Goal: Information Seeking & Learning: Find specific fact

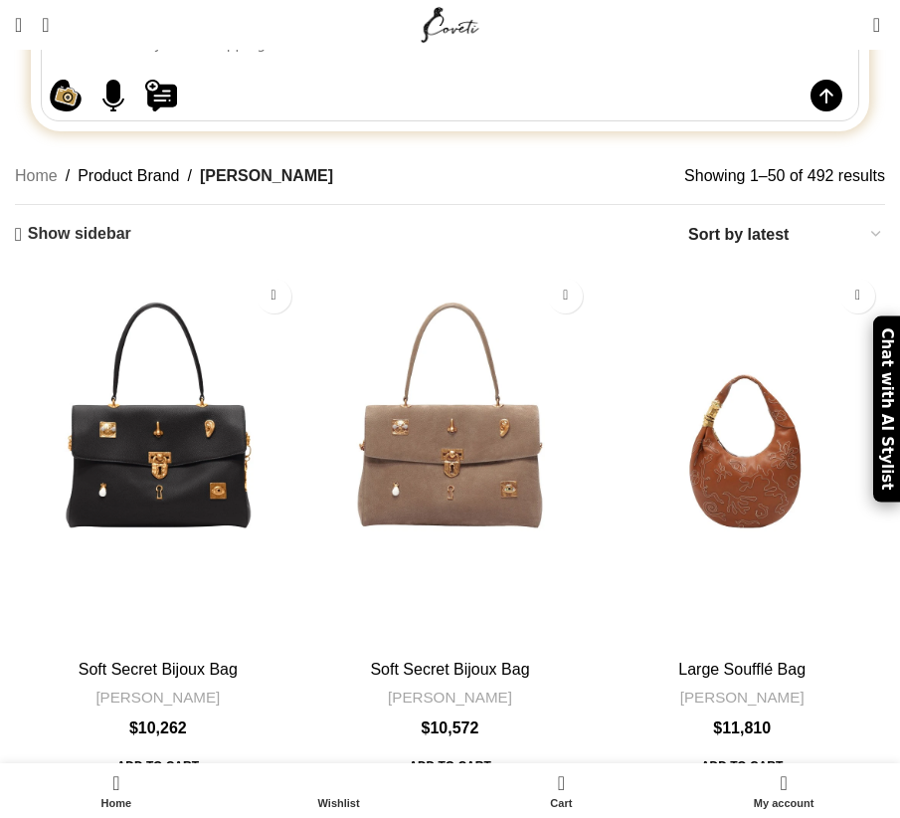
scroll to position [277, 0]
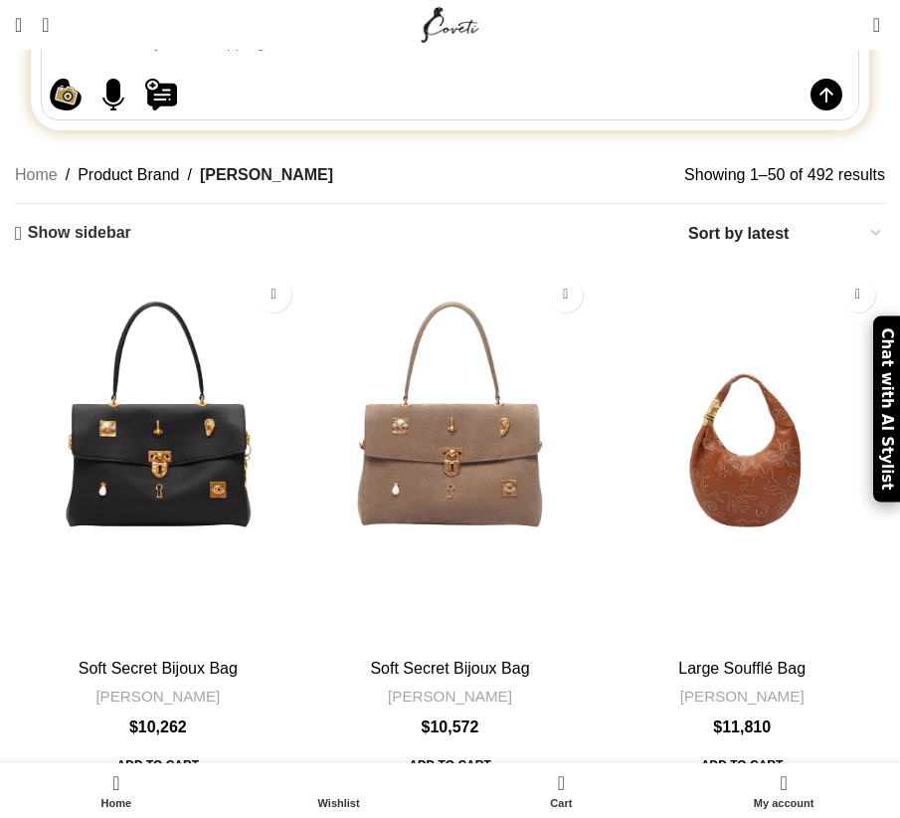
click at [453, 354] on img "Soft Secret Bijoux Bag" at bounding box center [450, 459] width 287 height 382
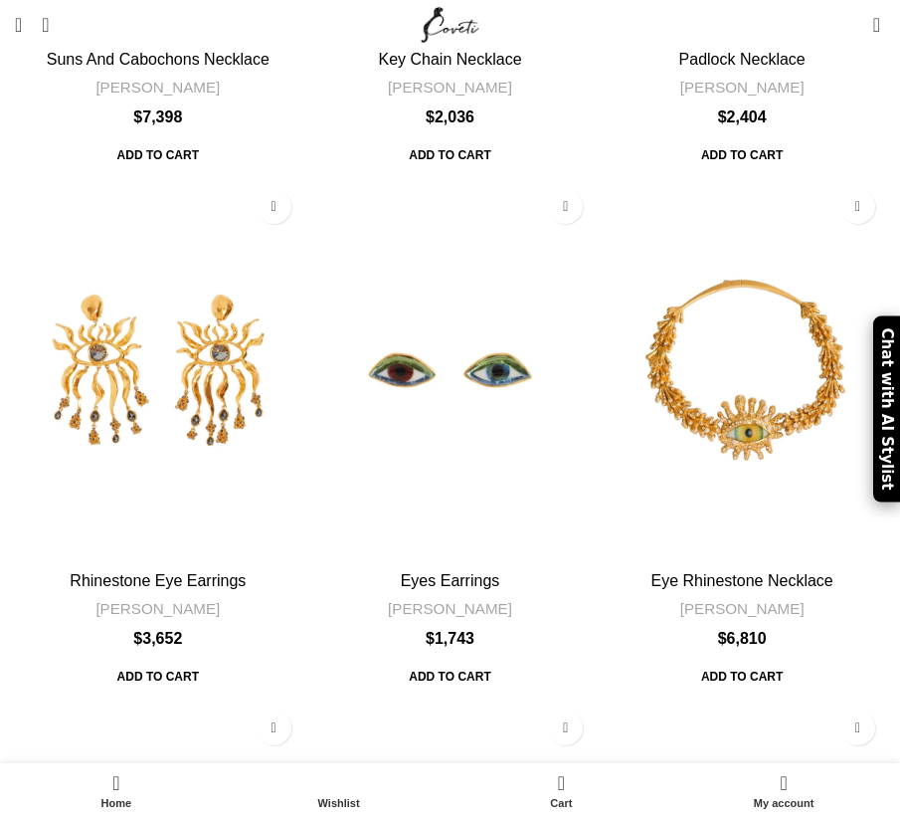
scroll to position [7185, 0]
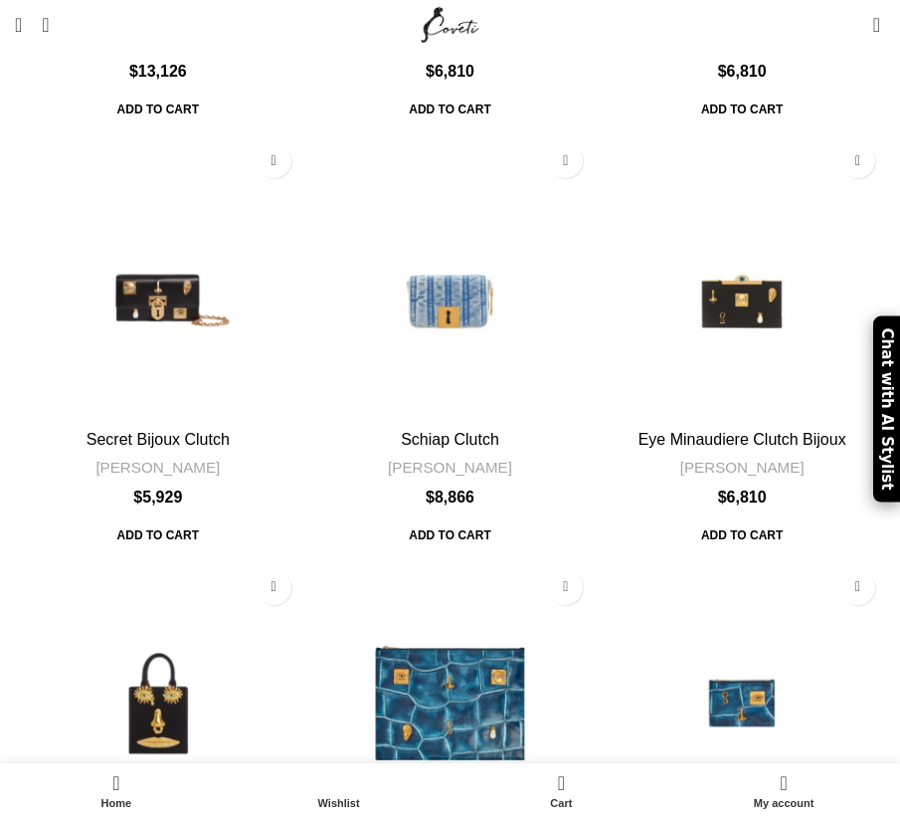
scroll to position [6503, 0]
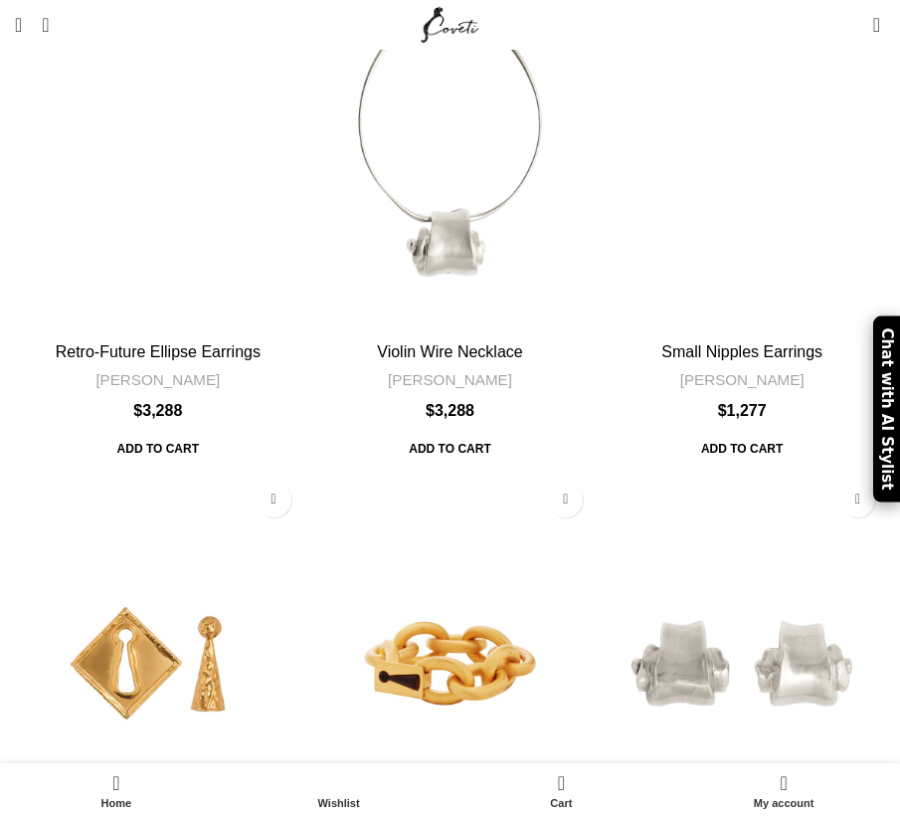
scroll to position [4571, 0]
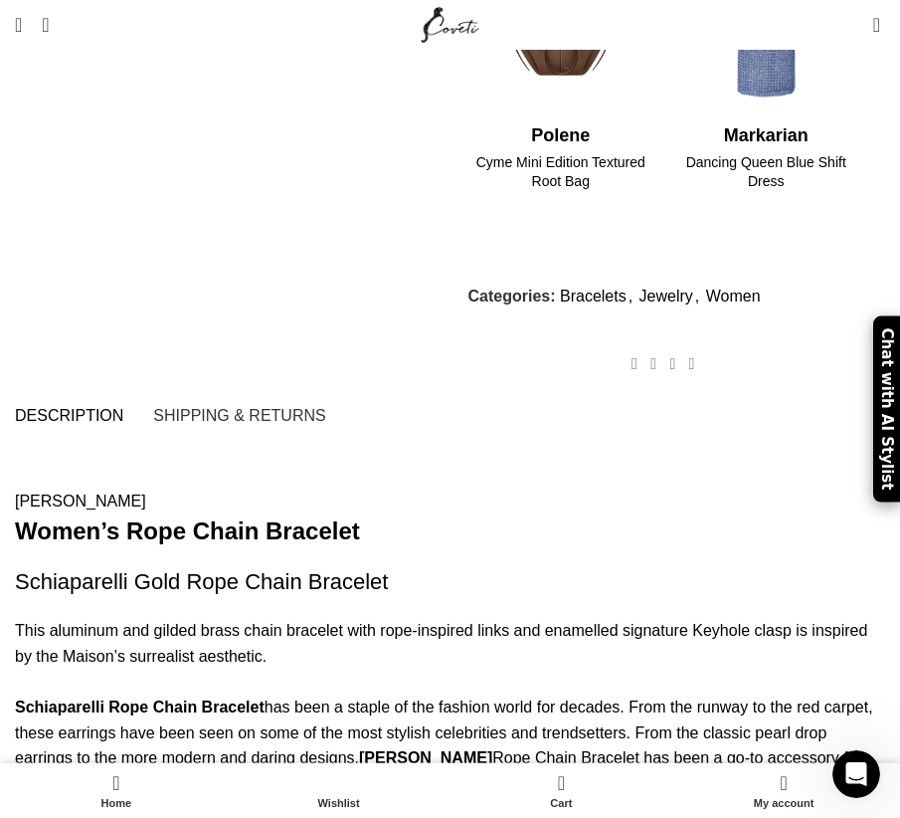
scroll to position [305, 0]
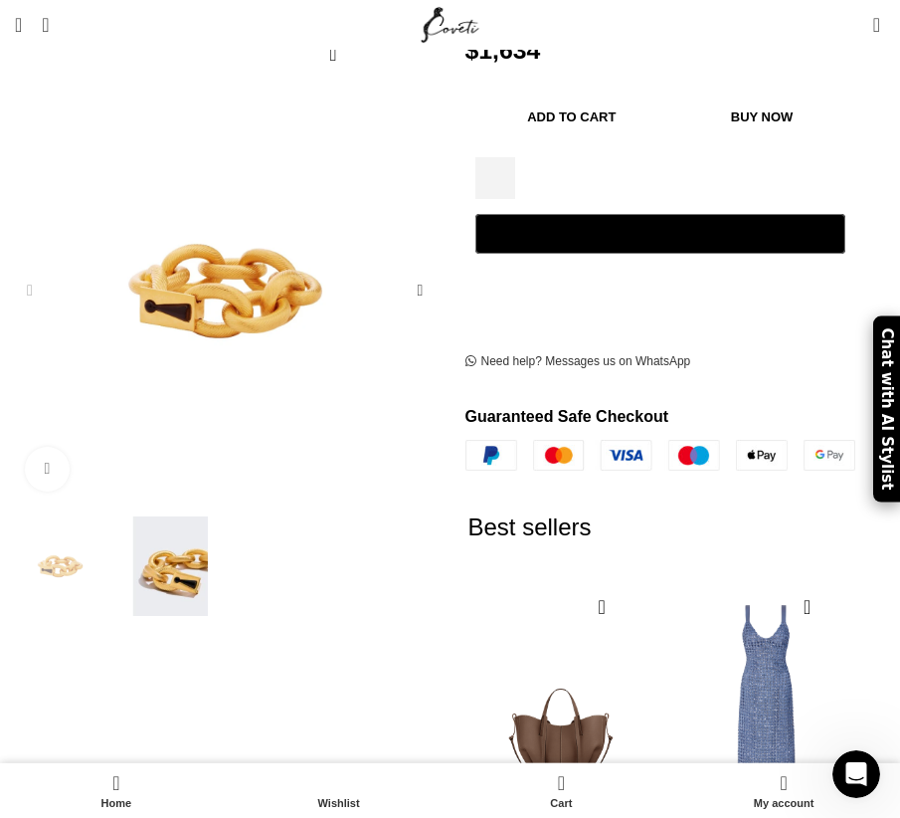
click at [449, 34] on img "Site logo" at bounding box center [450, 25] width 67 height 50
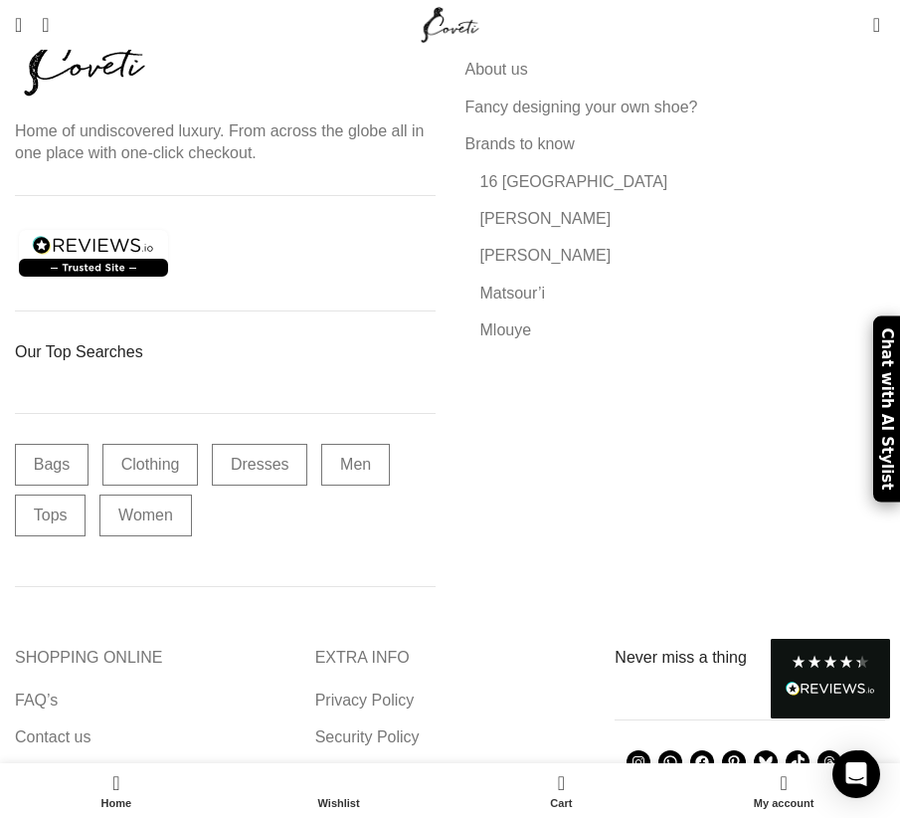
scroll to position [5924, 0]
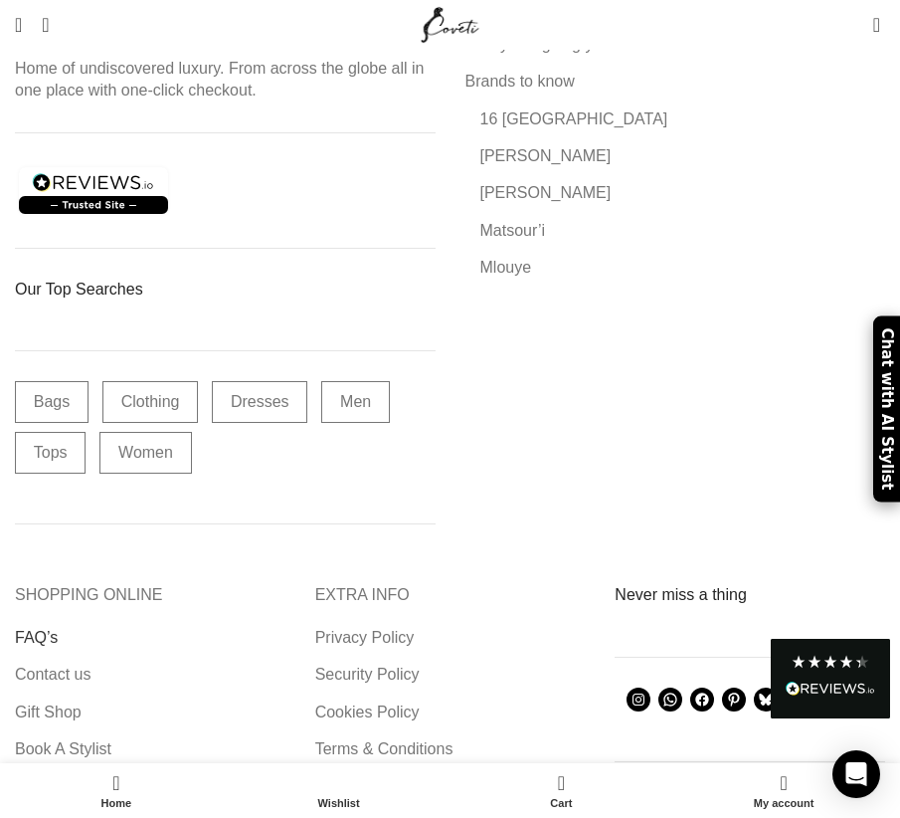
click at [26, 627] on link "FAQ’s" at bounding box center [37, 638] width 45 height 22
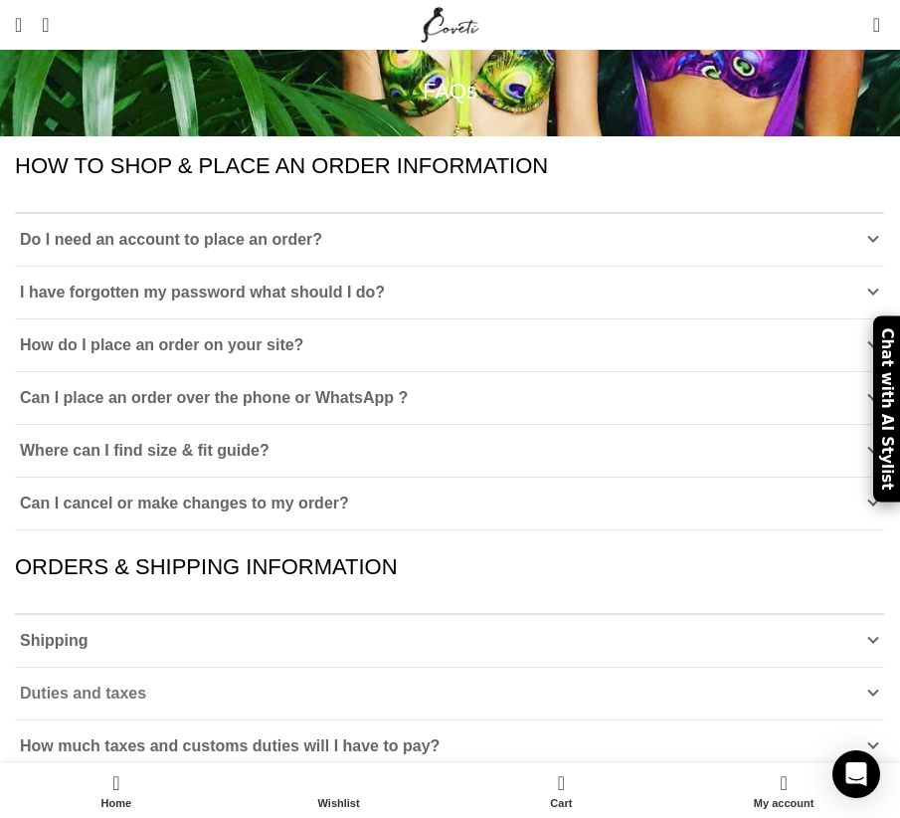
scroll to position [253, 0]
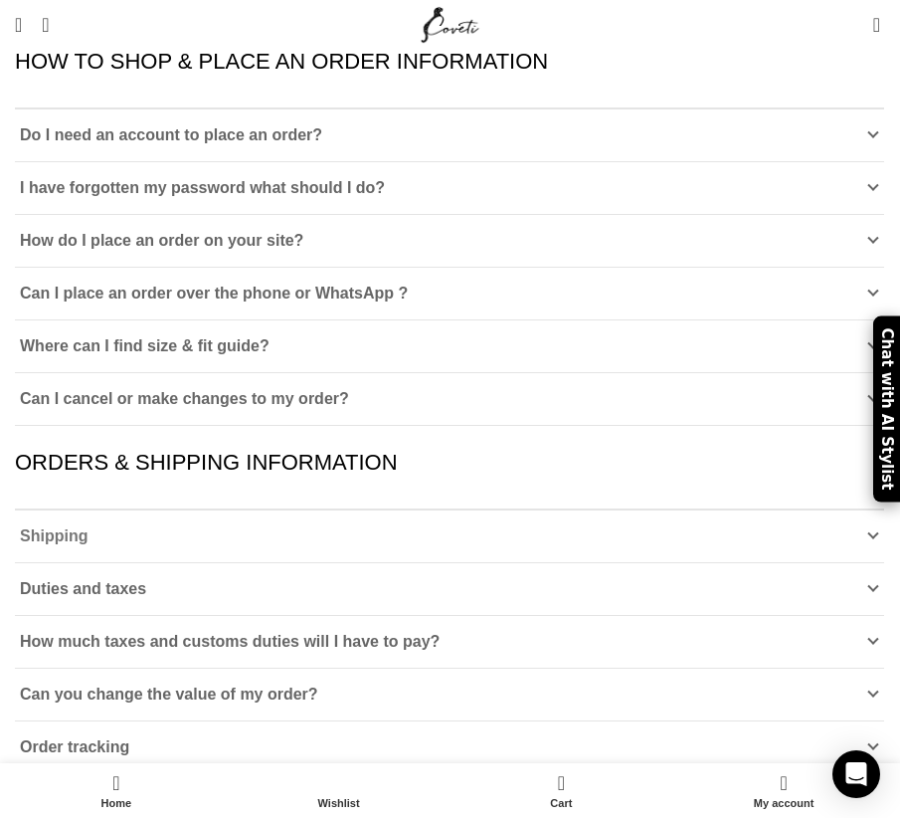
click at [58, 510] on link "Shipping" at bounding box center [450, 536] width 870 height 52
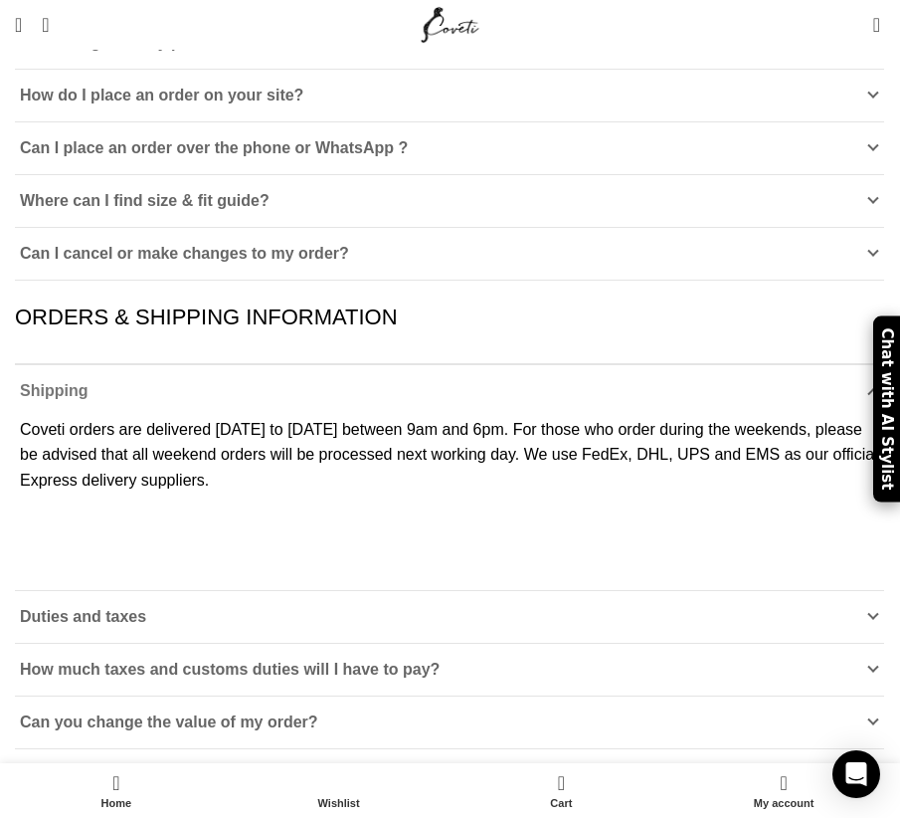
scroll to position [417, 0]
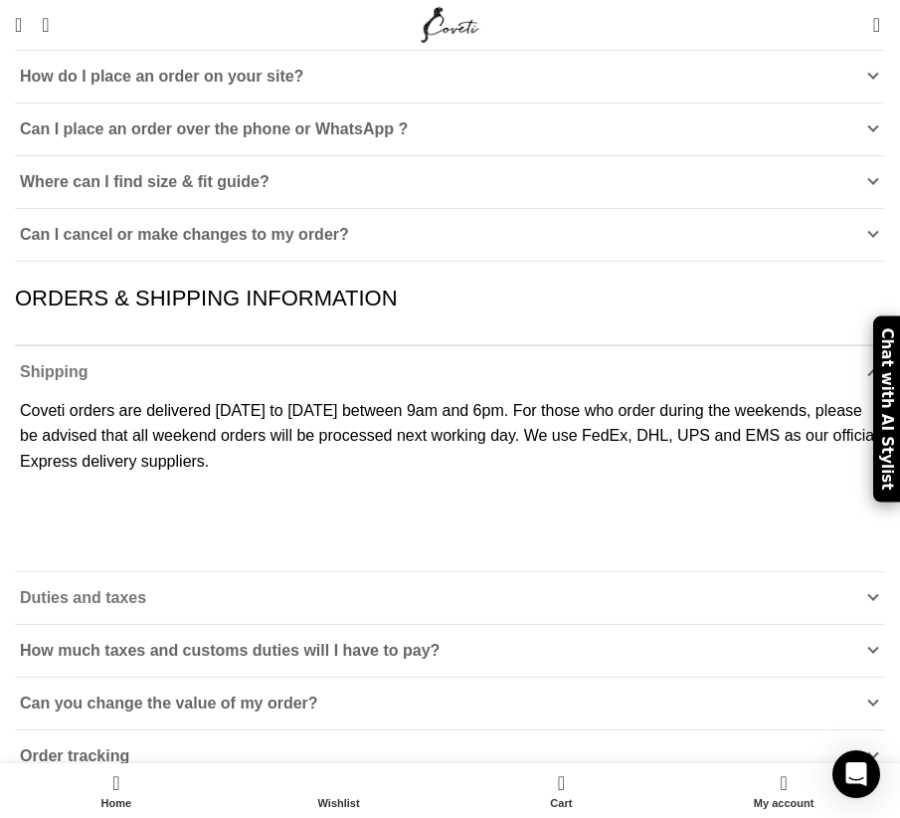
click at [79, 589] on span "Duties and taxes" at bounding box center [83, 597] width 126 height 17
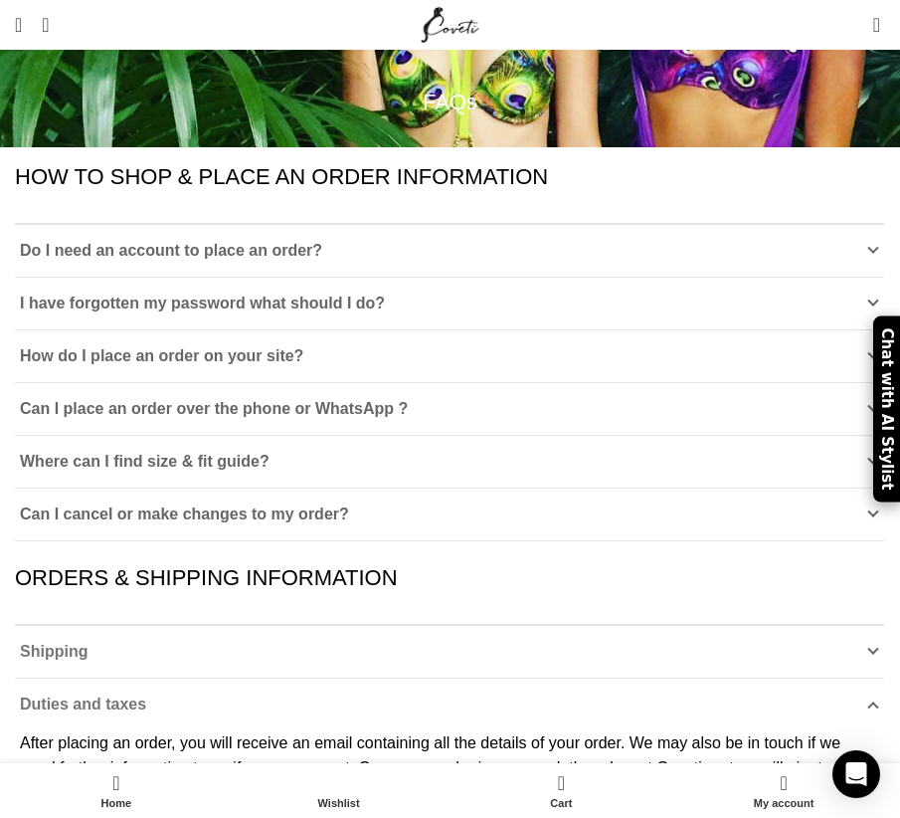
scroll to position [137, 0]
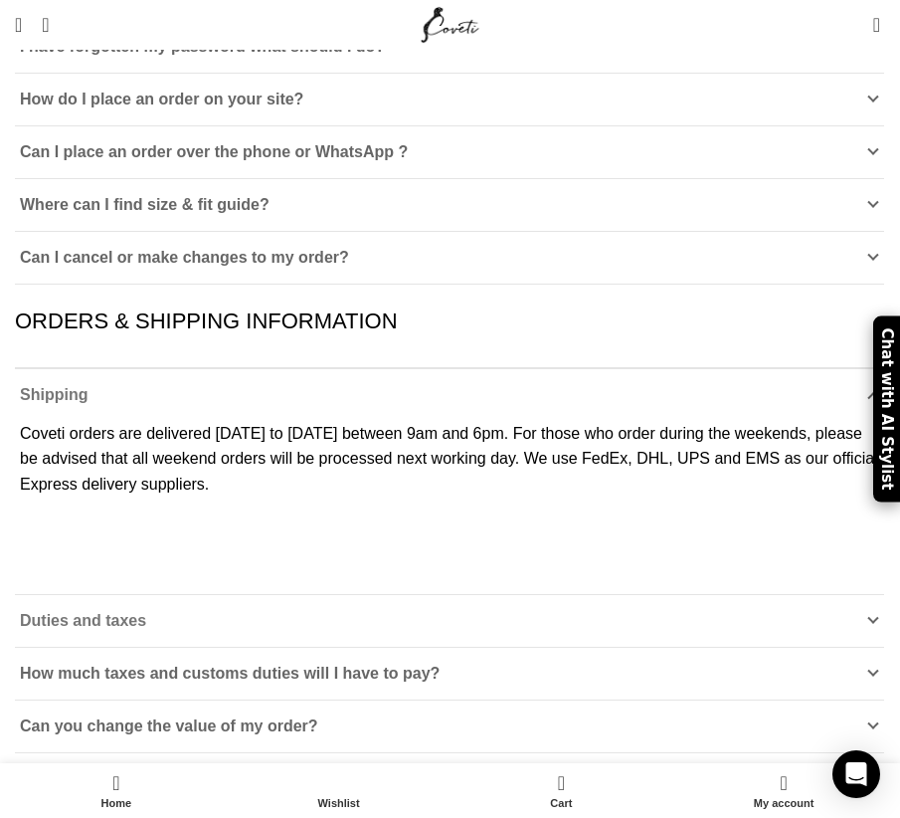
scroll to position [399, 0]
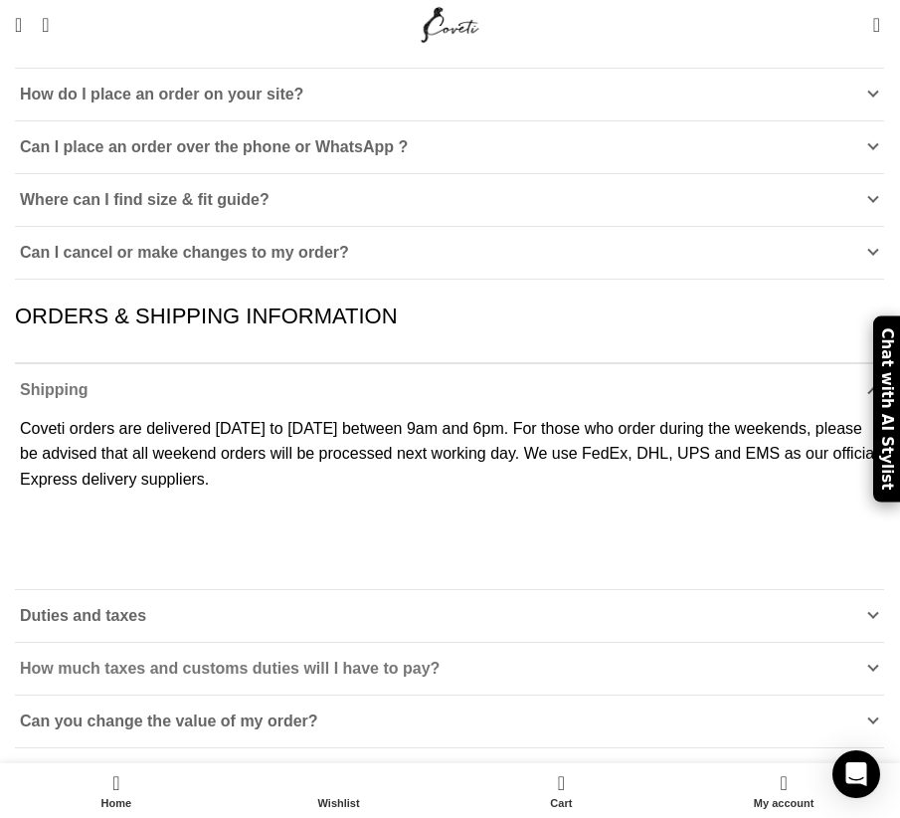
click at [76, 660] on span "How much taxes and customs duties will I have to pay?" at bounding box center [230, 668] width 420 height 17
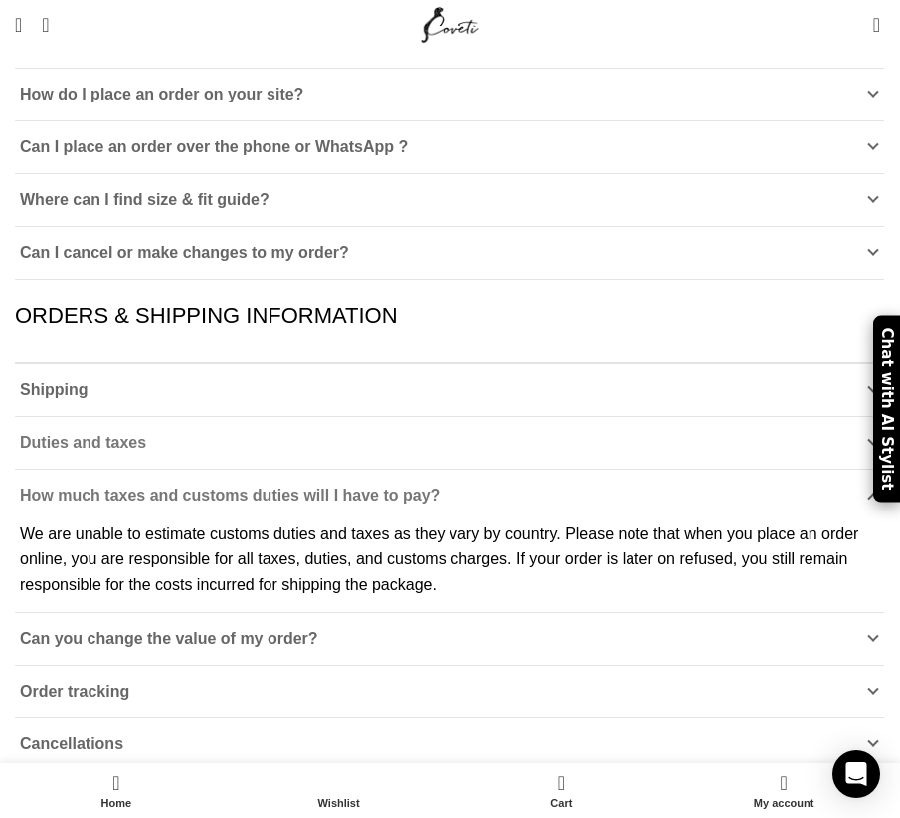
click at [168, 417] on link "Duties and taxes" at bounding box center [450, 443] width 870 height 52
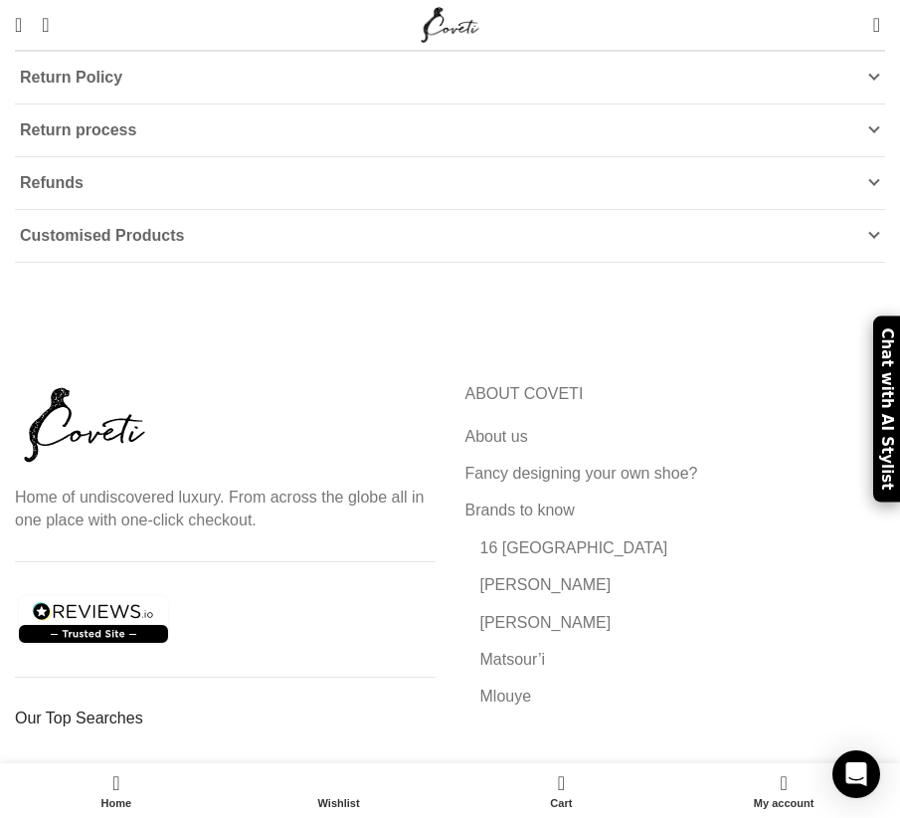
scroll to position [2811, 0]
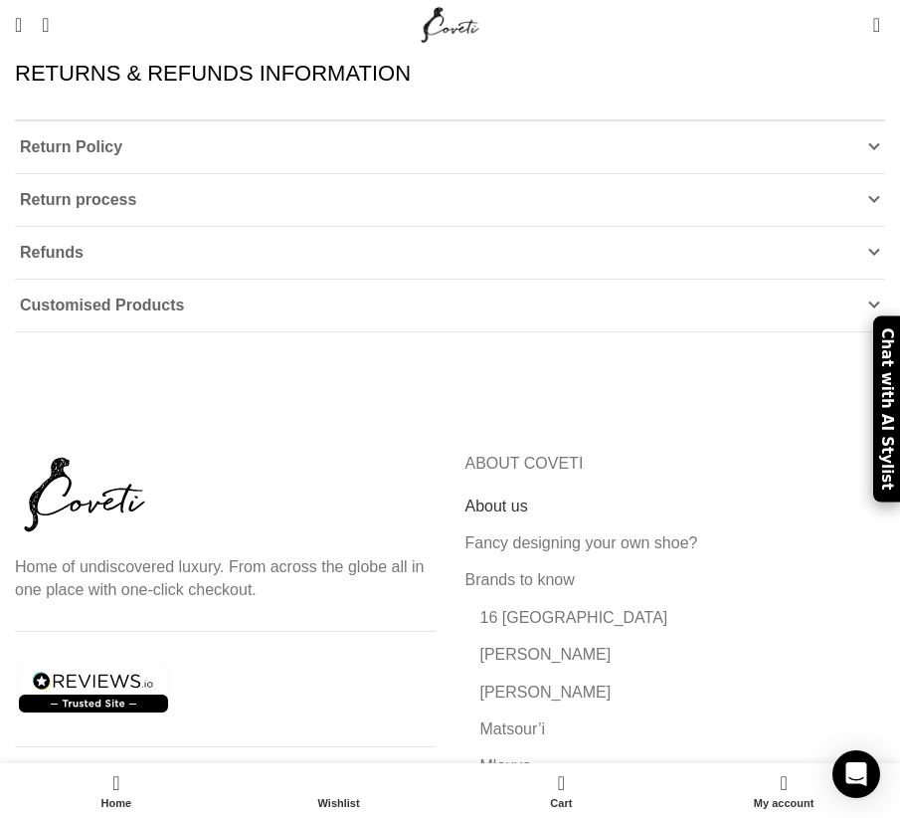
click at [481, 495] on link "About us" at bounding box center [498, 506] width 65 height 22
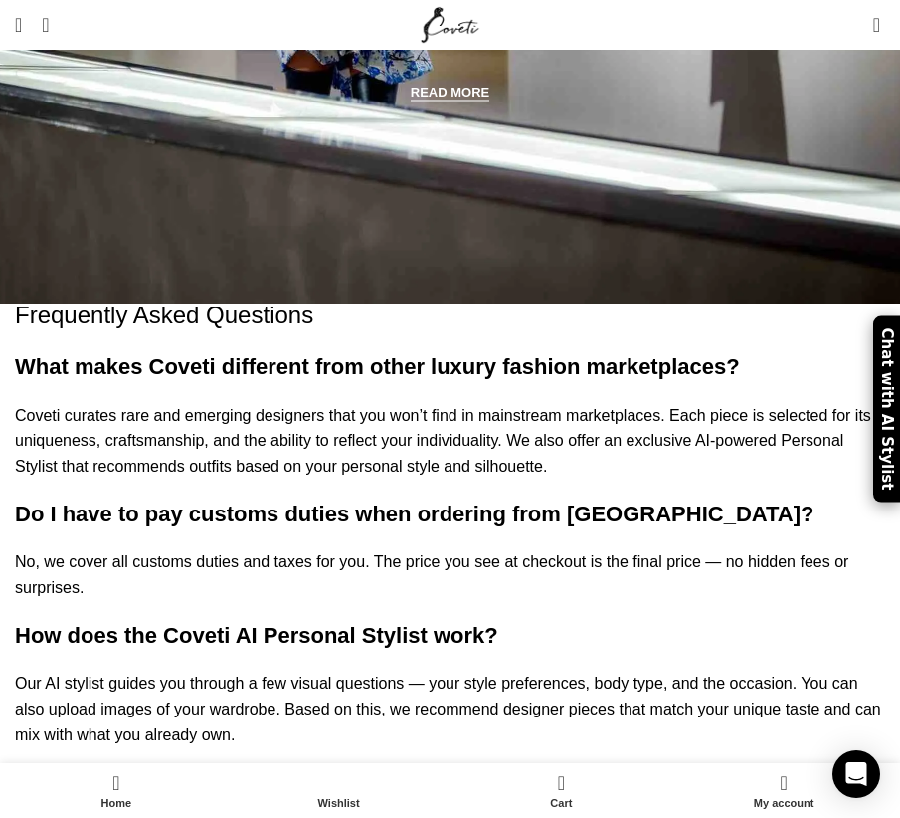
scroll to position [3629, 0]
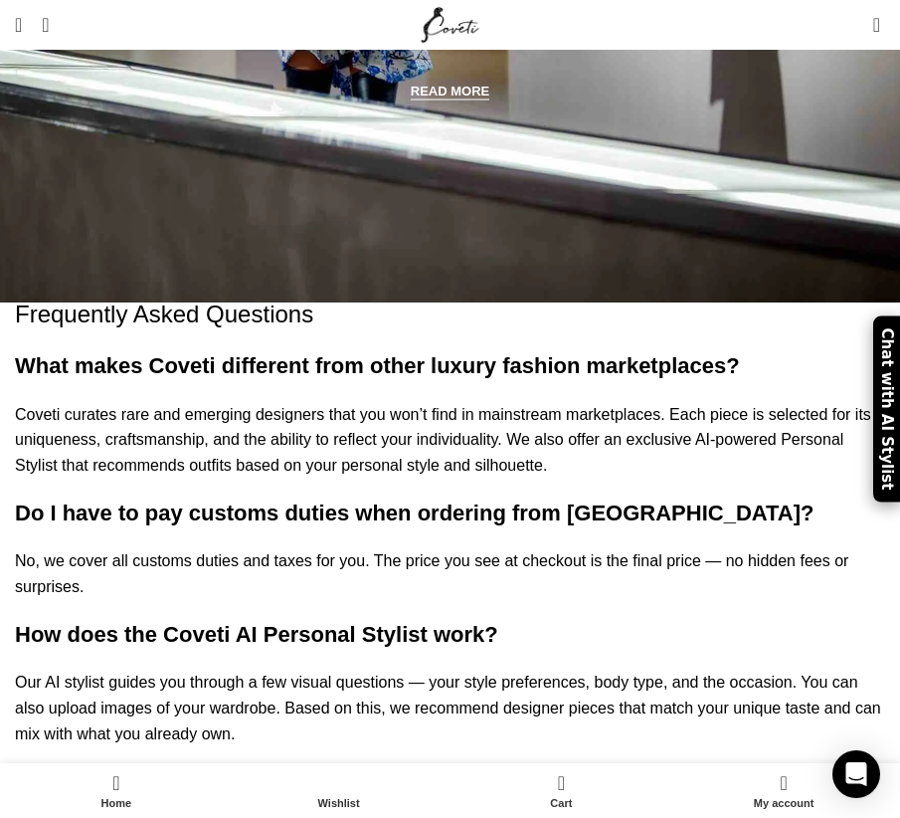
drag, startPoint x: 22, startPoint y: 587, endPoint x: 564, endPoint y: 592, distance: 542.2
click at [510, 623] on div "Frequently Asked Questions What makes Coveti different from other luxury fashio…" at bounding box center [450, 668] width 871 height 742
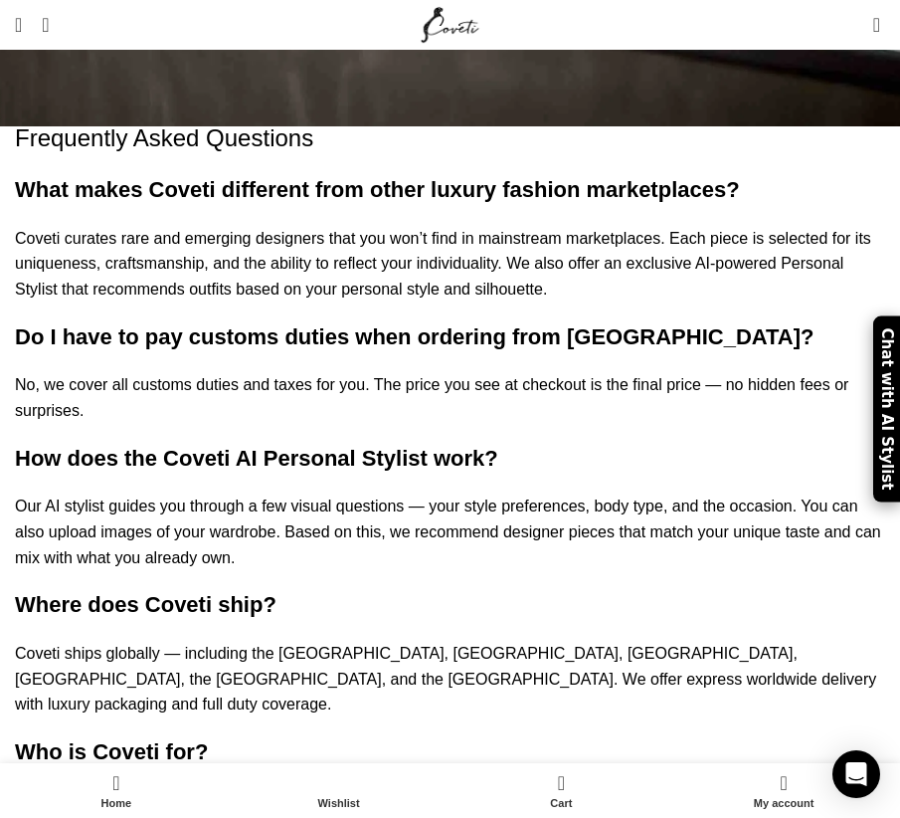
scroll to position [3714, 0]
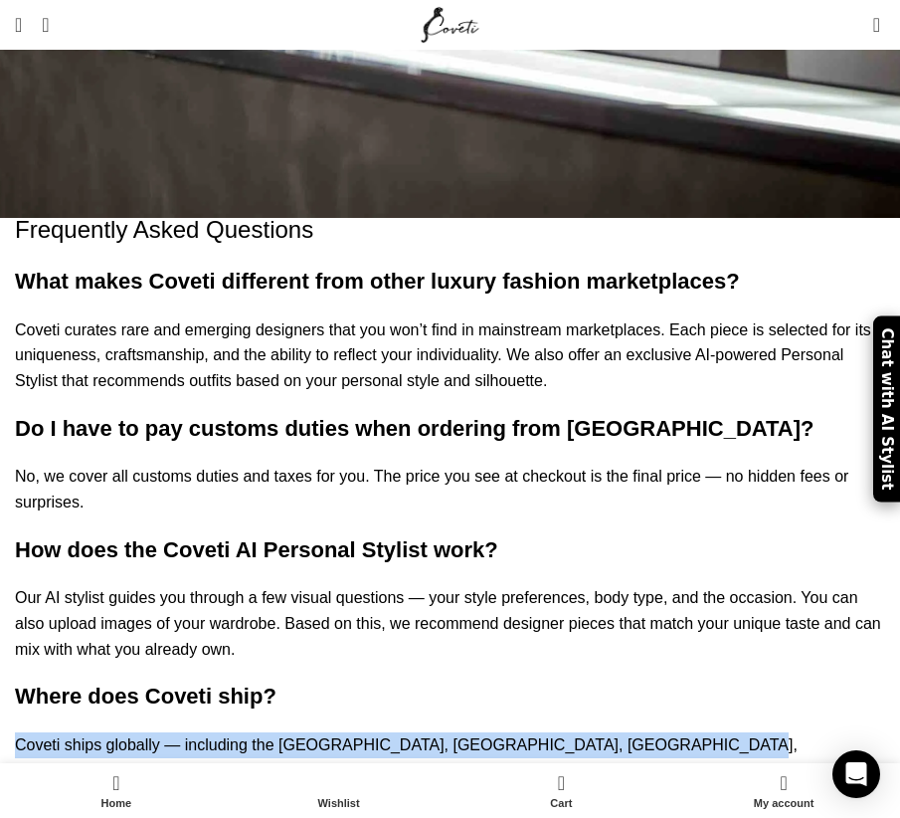
drag, startPoint x: 567, startPoint y: 504, endPoint x: -16, endPoint y: 504, distance: 583.0
copy p "Coveti ships globally — including the [GEOGRAPHIC_DATA], [GEOGRAPHIC_DATA], [GE…"
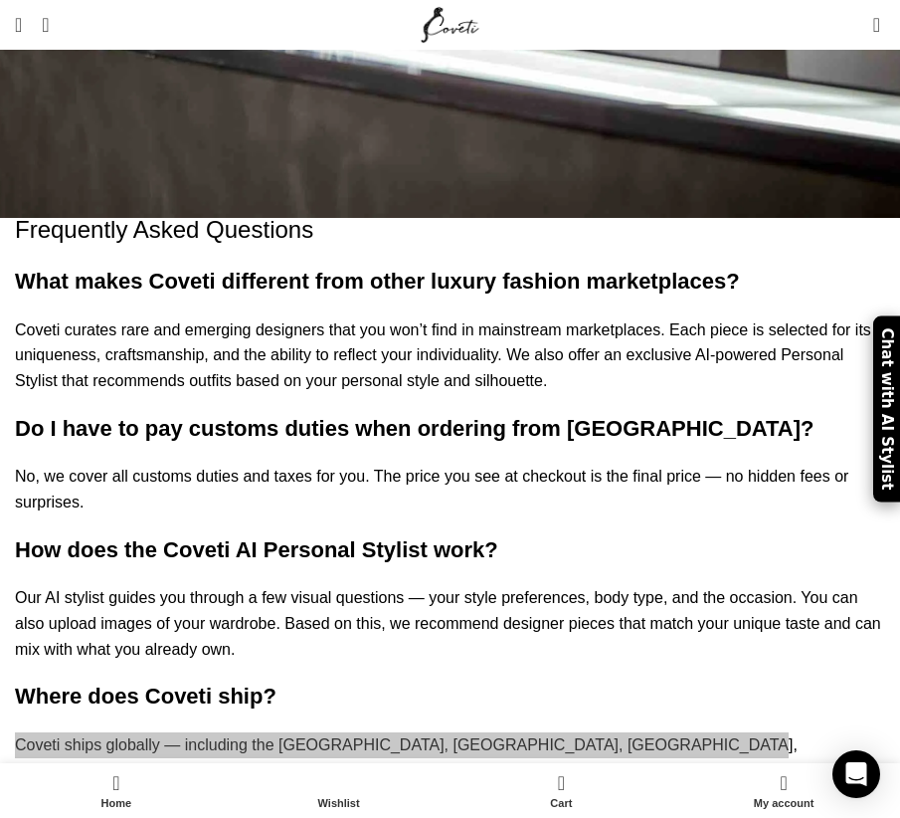
click at [342, 732] on p "Coveti ships globally — including the [GEOGRAPHIC_DATA], [GEOGRAPHIC_DATA], [GE…" at bounding box center [450, 770] width 871 height 77
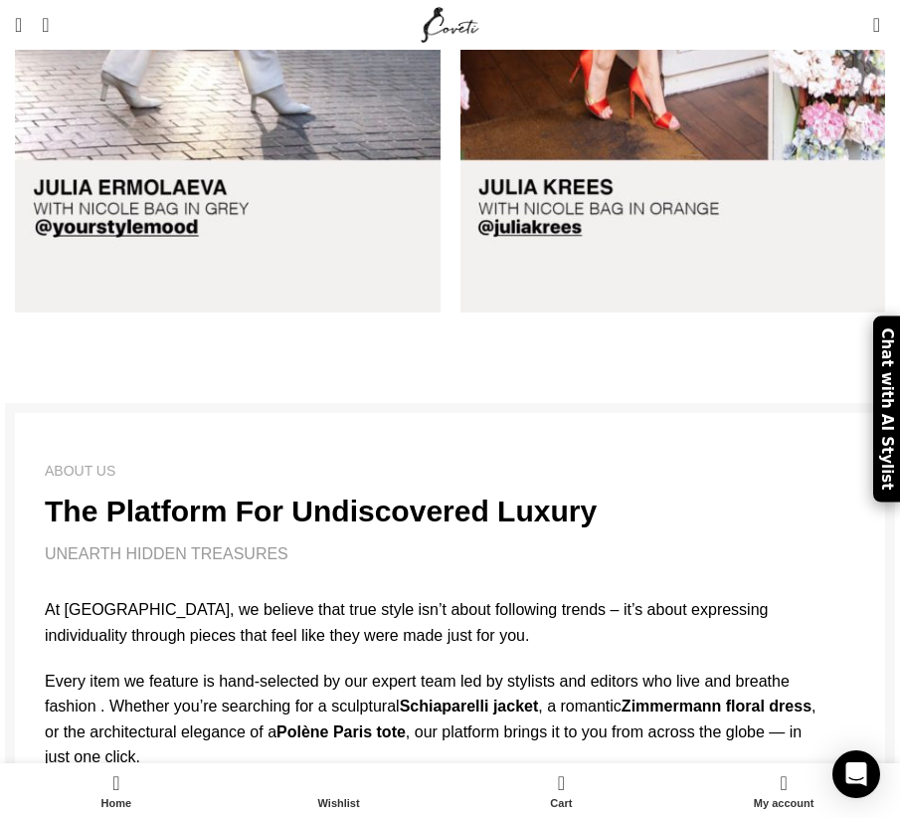
scroll to position [1197, 0]
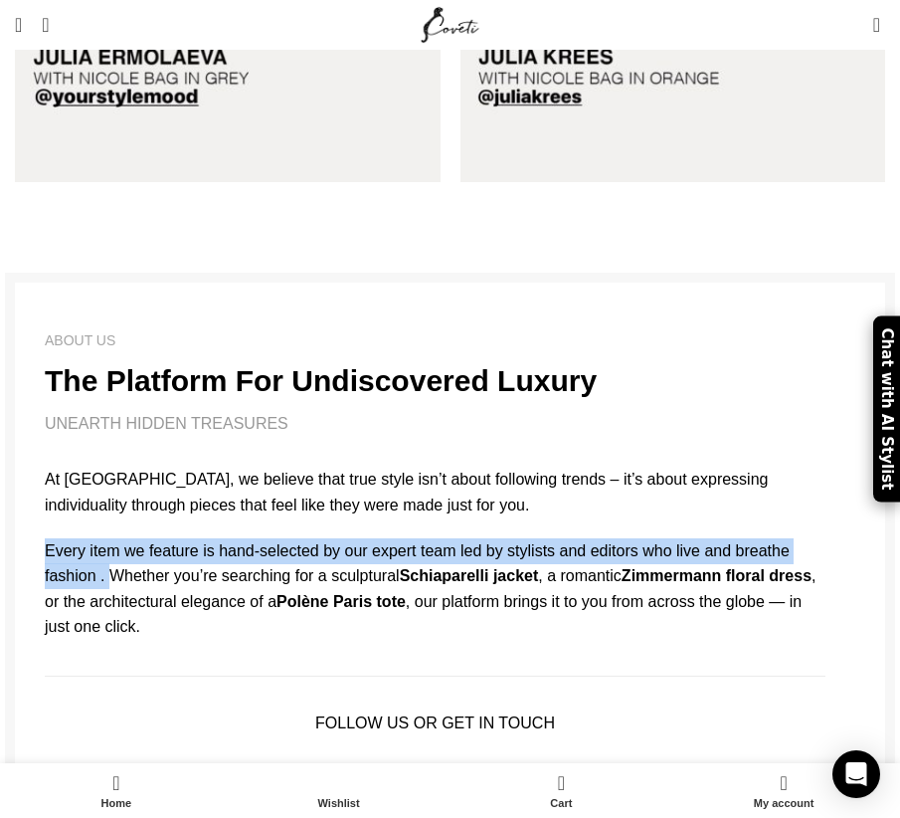
drag, startPoint x: 45, startPoint y: 461, endPoint x: 737, endPoint y: 457, distance: 692.4
click at [737, 538] on p "Every item we feature is hand-selected by our expert team led by stylists and e…" at bounding box center [435, 588] width 781 height 101
copy p "Every item we feature is hand-selected by our expert team led by stylists and e…"
